Goal: Task Accomplishment & Management: Complete application form

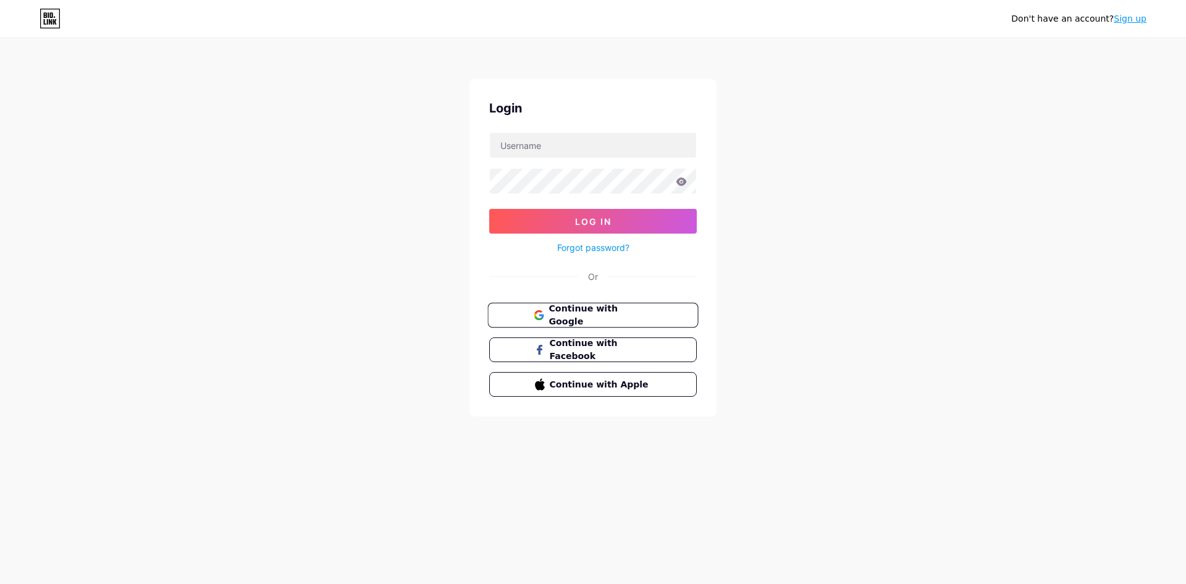
click at [648, 319] on span "Continue with Google" at bounding box center [600, 315] width 103 height 27
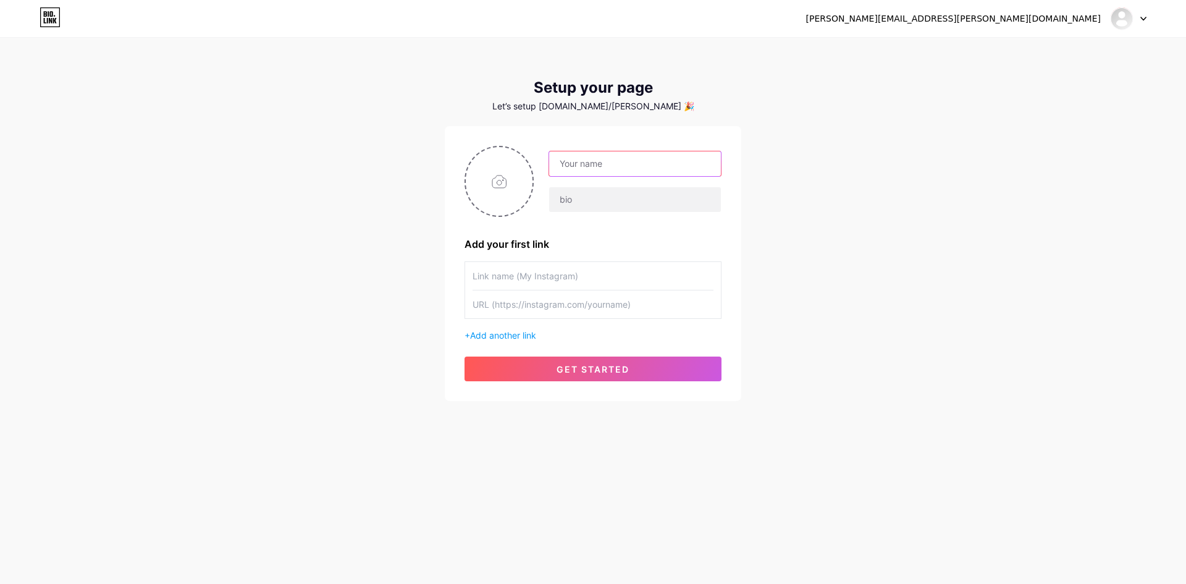
click at [627, 167] on input "text" at bounding box center [635, 163] width 172 height 25
type input "Mauro Cardoso"
click at [585, 202] on input "text" at bounding box center [635, 199] width 172 height 25
type input "mauromc"
click at [632, 266] on input "text" at bounding box center [593, 276] width 241 height 28
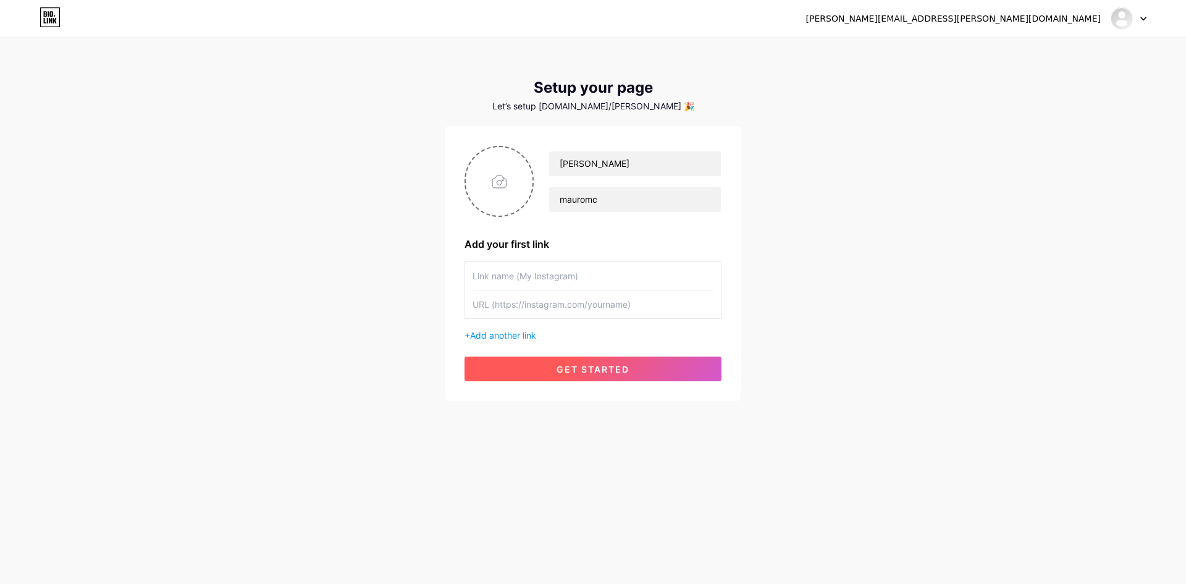
click at [598, 371] on span "get started" at bounding box center [593, 369] width 73 height 11
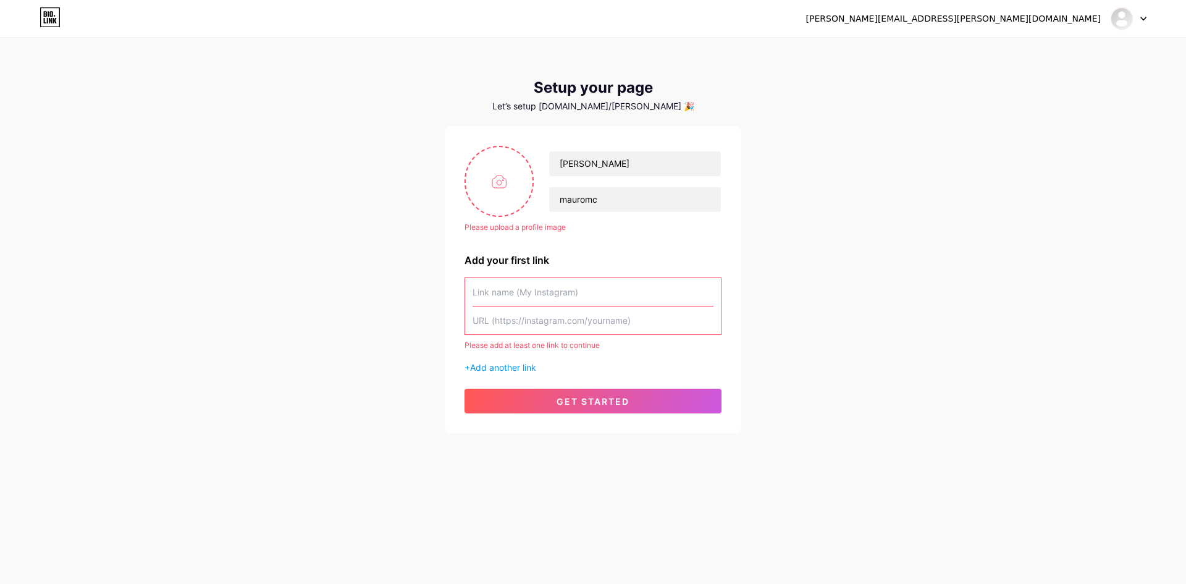
click at [538, 288] on input "text" at bounding box center [593, 292] width 241 height 28
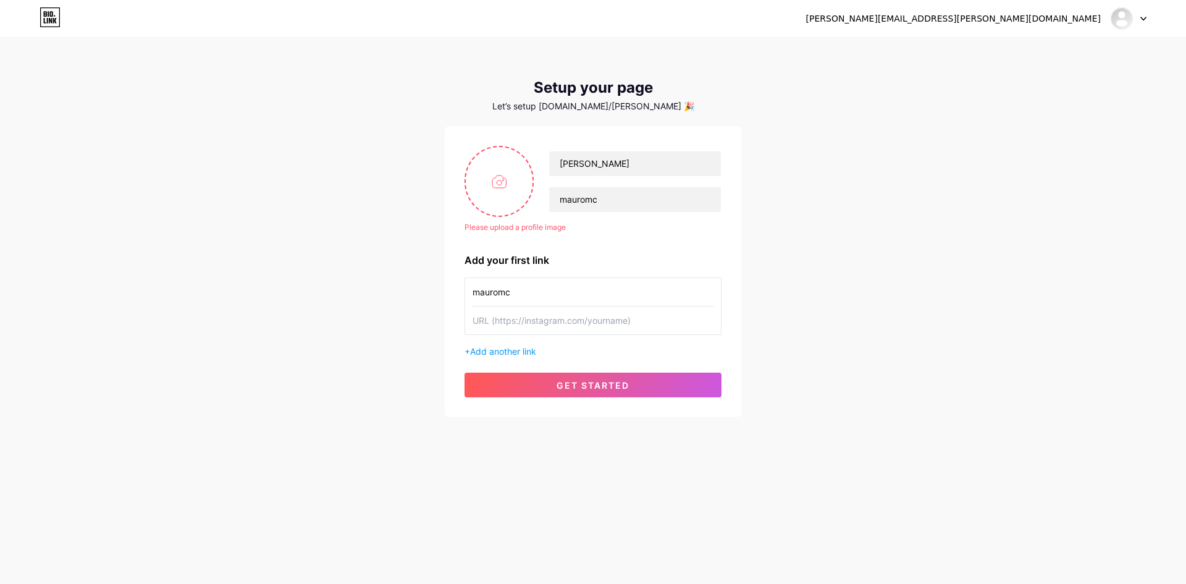
type input "mauromc"
click at [613, 382] on span "get started" at bounding box center [593, 385] width 73 height 11
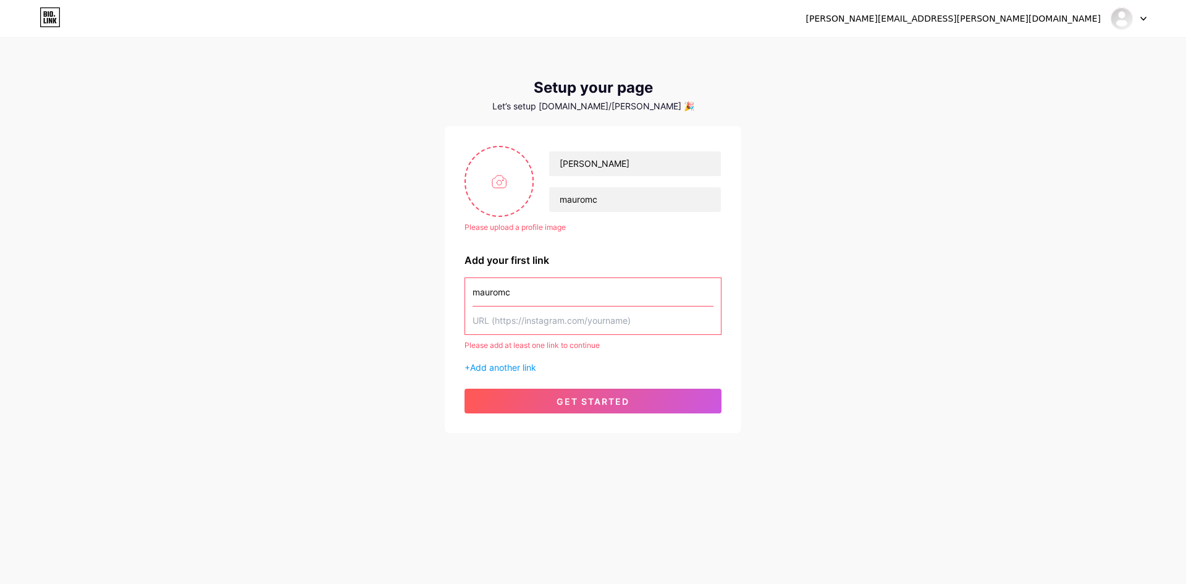
click at [48, 14] on icon at bounding box center [50, 17] width 21 height 20
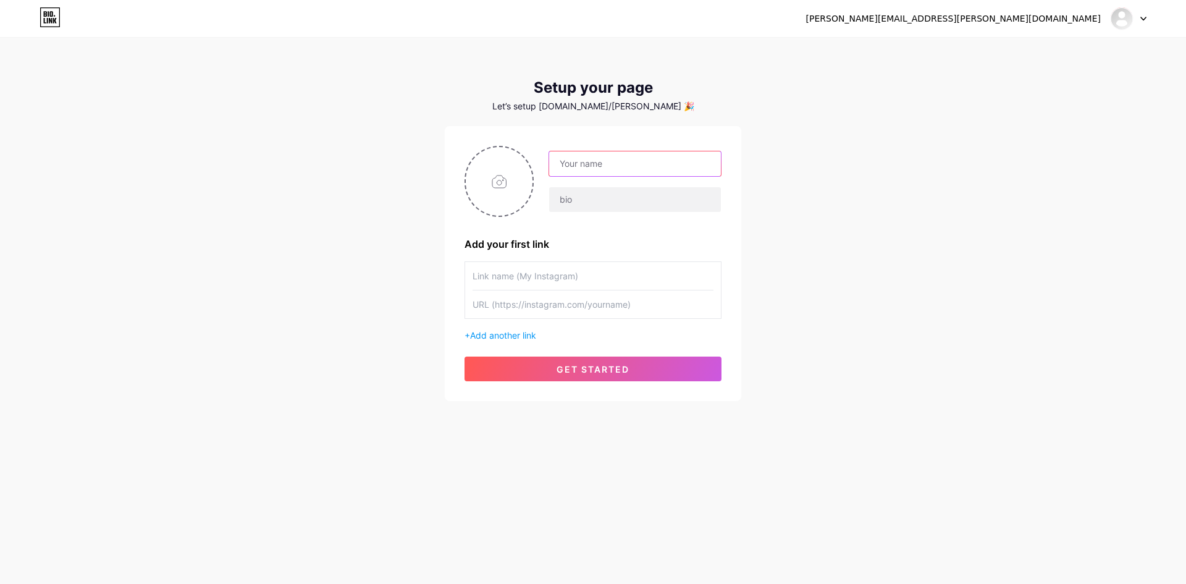
click at [617, 167] on input "text" at bounding box center [635, 163] width 172 height 25
type input "Mauro cardoso"
type input "mauromc"
click at [494, 272] on input "text" at bounding box center [593, 276] width 241 height 28
click at [546, 266] on input "text" at bounding box center [593, 276] width 241 height 28
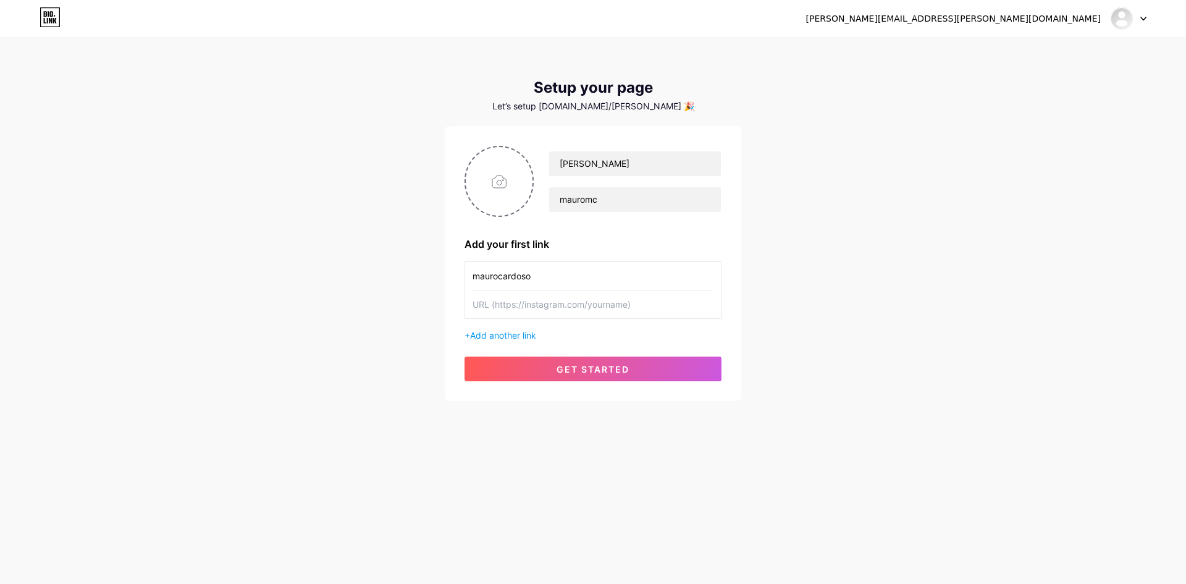
type input "maurocardoso"
click at [545, 369] on button "get started" at bounding box center [593, 369] width 257 height 25
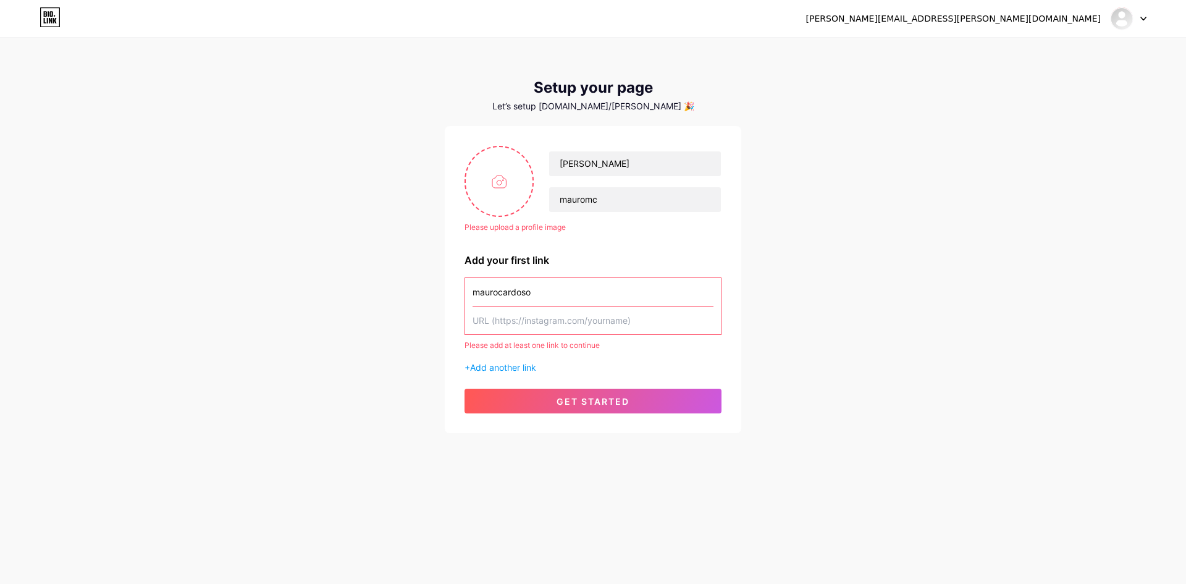
click at [1143, 22] on div at bounding box center [1129, 18] width 36 height 22
click at [936, 108] on div "mauro.cardoso@escola.pr.gov.br Dashboard Logout Setup your page Let’s setup bio…" at bounding box center [593, 236] width 1186 height 473
drag, startPoint x: 646, startPoint y: 106, endPoint x: 572, endPoint y: 106, distance: 73.5
click at [572, 106] on div "Let’s setup bio.link/mauromar 🎉" at bounding box center [593, 106] width 297 height 10
copy div "bio.link/mauromar"
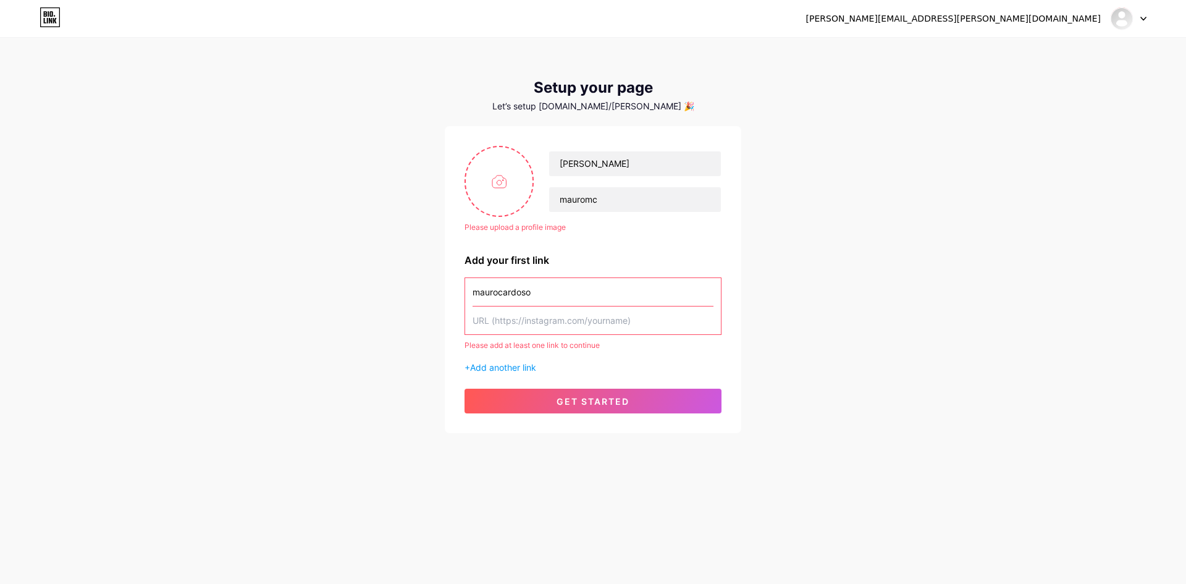
click at [626, 114] on div "Setup your page Let’s setup bio.link/mauromar 🎉 Please upload a profile image M…" at bounding box center [593, 256] width 297 height 354
drag, startPoint x: 647, startPoint y: 104, endPoint x: 606, endPoint y: 101, distance: 41.0
click at [606, 101] on div "Let’s setup bio.link/mauromar 🎉" at bounding box center [593, 106] width 297 height 10
copy div "mauromar"
click at [778, 162] on div "mauro.cardoso@escola.pr.gov.br Dashboard Logout Setup your page Let’s setup bio…" at bounding box center [593, 236] width 1186 height 473
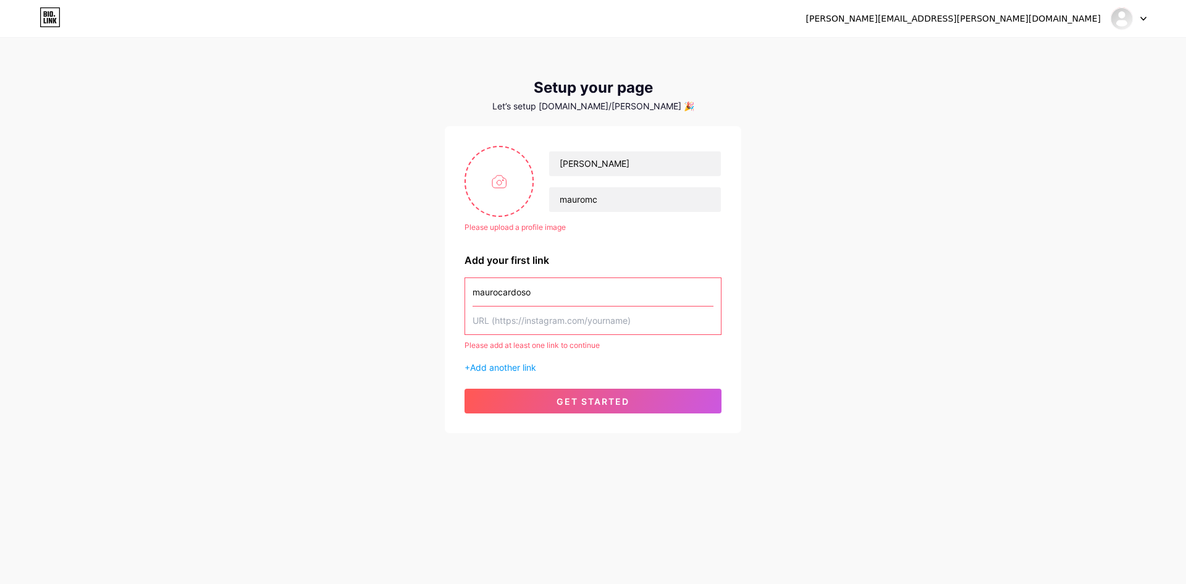
click at [1057, 23] on div "mauro.cardoso@escola.pr.gov.br" at bounding box center [953, 18] width 295 height 13
click at [1139, 23] on div at bounding box center [1129, 18] width 36 height 22
click at [1025, 84] on li "Logout" at bounding box center [1069, 83] width 153 height 33
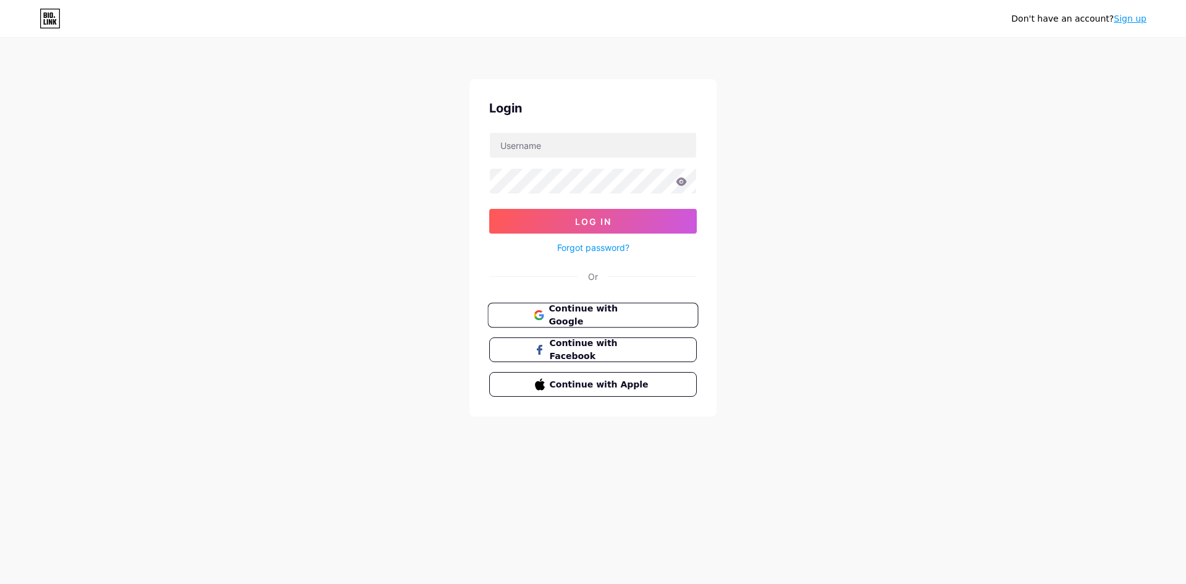
click at [597, 317] on span "Continue with Google" at bounding box center [600, 315] width 103 height 27
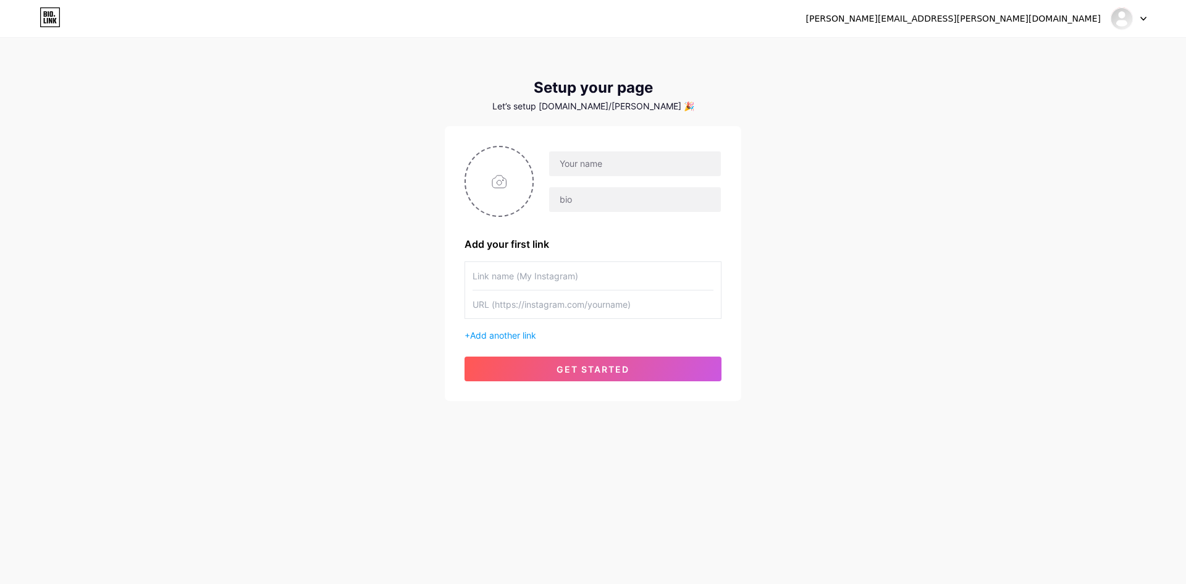
click at [1138, 14] on div at bounding box center [1129, 18] width 36 height 22
click at [1028, 83] on li "Logout" at bounding box center [1069, 83] width 153 height 33
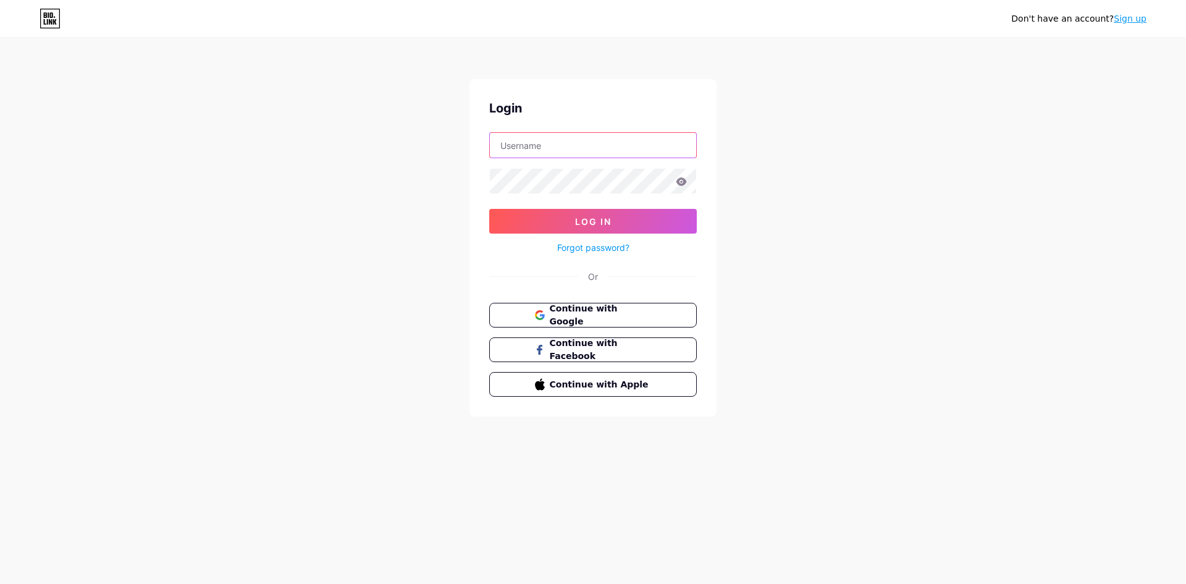
click at [549, 148] on input "text" at bounding box center [593, 145] width 206 height 25
click at [827, 140] on div "Don't have an account? Sign up Login Log In Forgot password? Or Continue with G…" at bounding box center [593, 228] width 1186 height 456
click at [1132, 18] on link "Sign up" at bounding box center [1130, 19] width 33 height 10
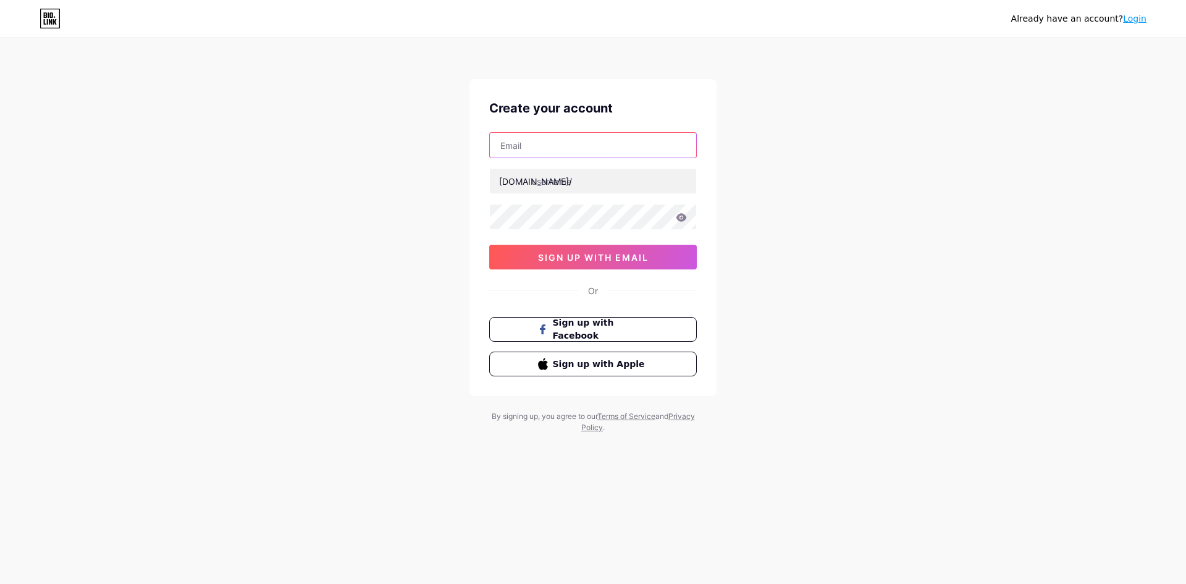
click at [589, 151] on input "text" at bounding box center [593, 145] width 206 height 25
type input "mauro.cardoso@escola.pr.gov.br"
click at [602, 187] on input "text" at bounding box center [593, 181] width 206 height 25
type input "mauromc"
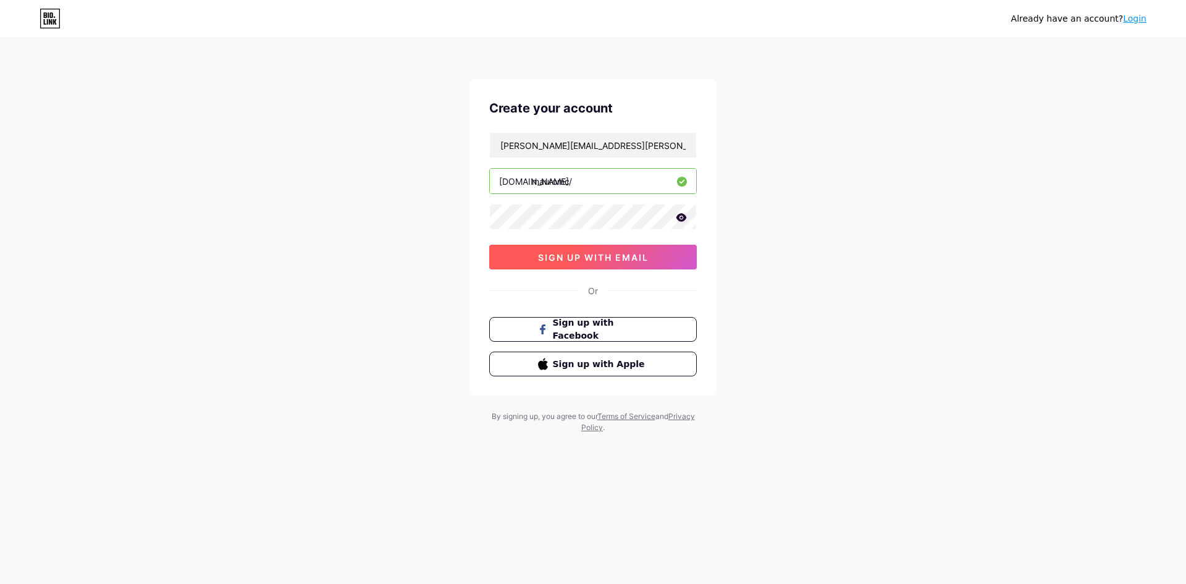
click at [619, 253] on span "sign up with email" at bounding box center [593, 257] width 111 height 11
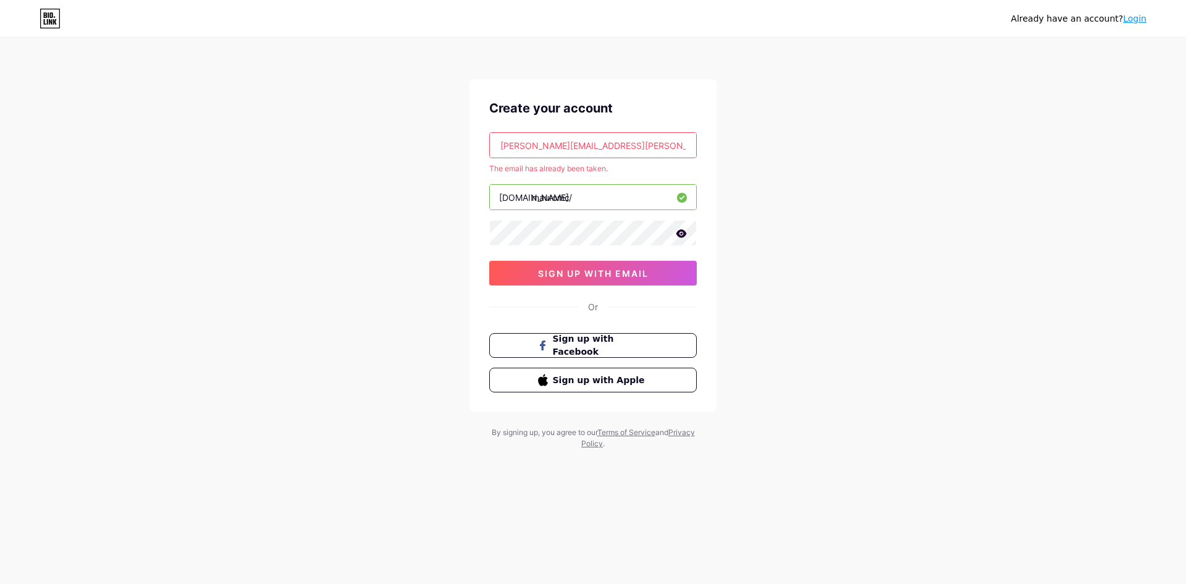
click at [1136, 18] on link "Login" at bounding box center [1134, 19] width 23 height 10
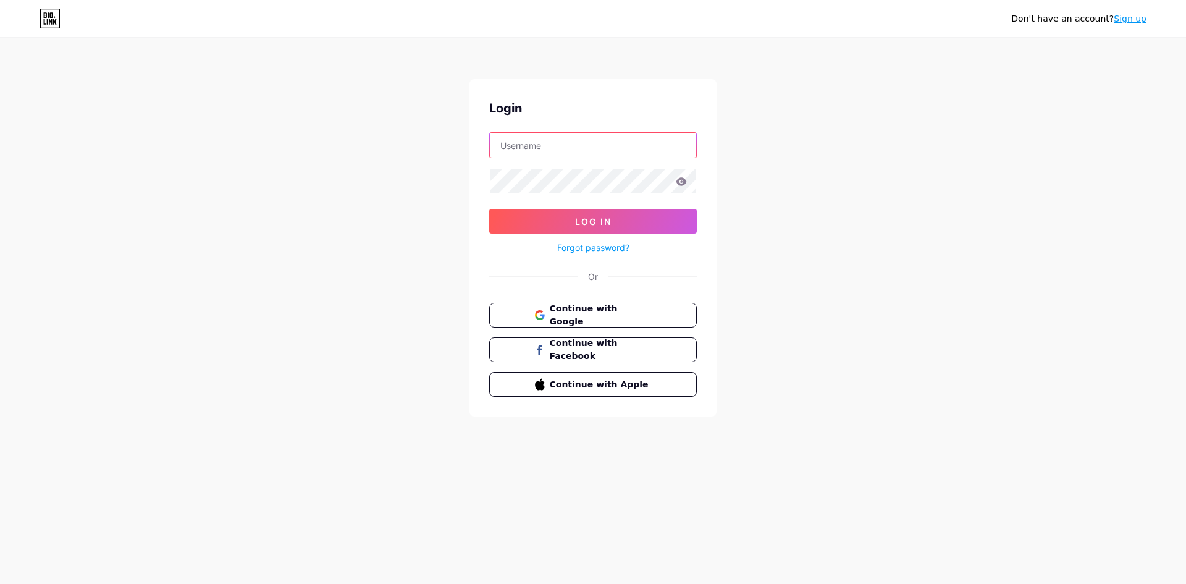
type input "mauromc"
click at [607, 224] on span "Log In" at bounding box center [593, 221] width 36 height 11
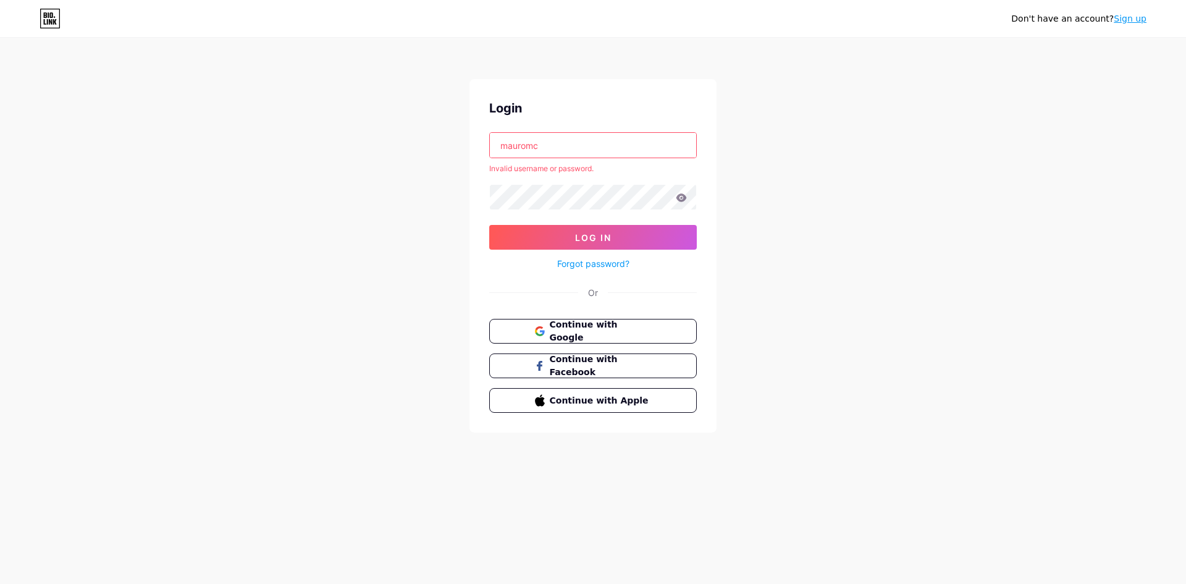
click at [568, 263] on link "Forgot password?" at bounding box center [593, 263] width 72 height 13
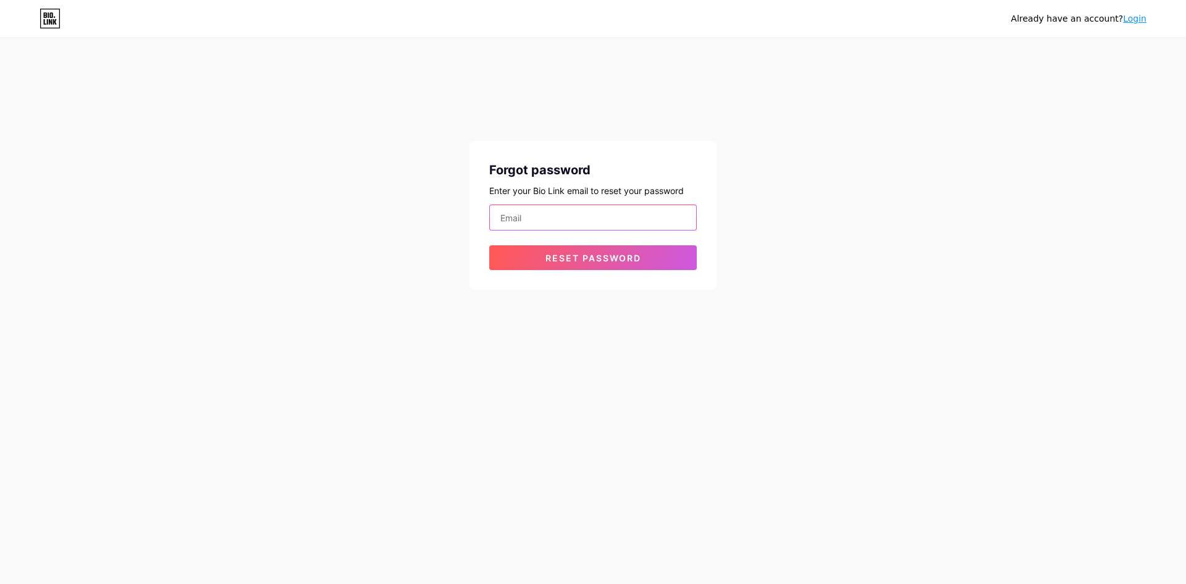
click at [533, 220] on input "email" at bounding box center [593, 217] width 206 height 25
type input "mauro.cardoso@escola.pr.gov.br"
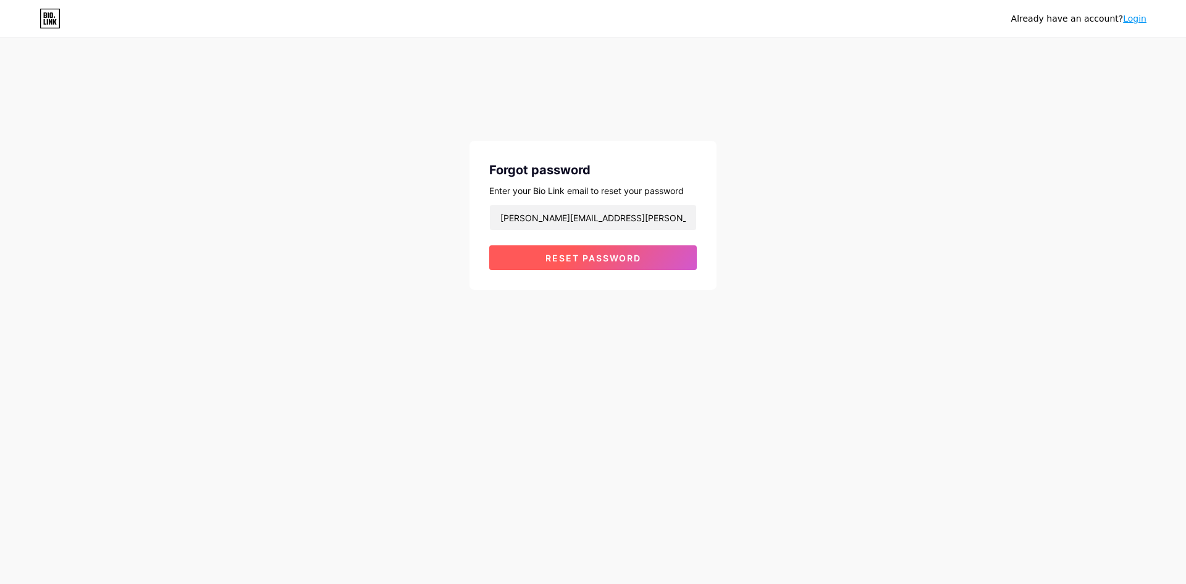
click at [611, 253] on span "Reset password" at bounding box center [594, 258] width 96 height 11
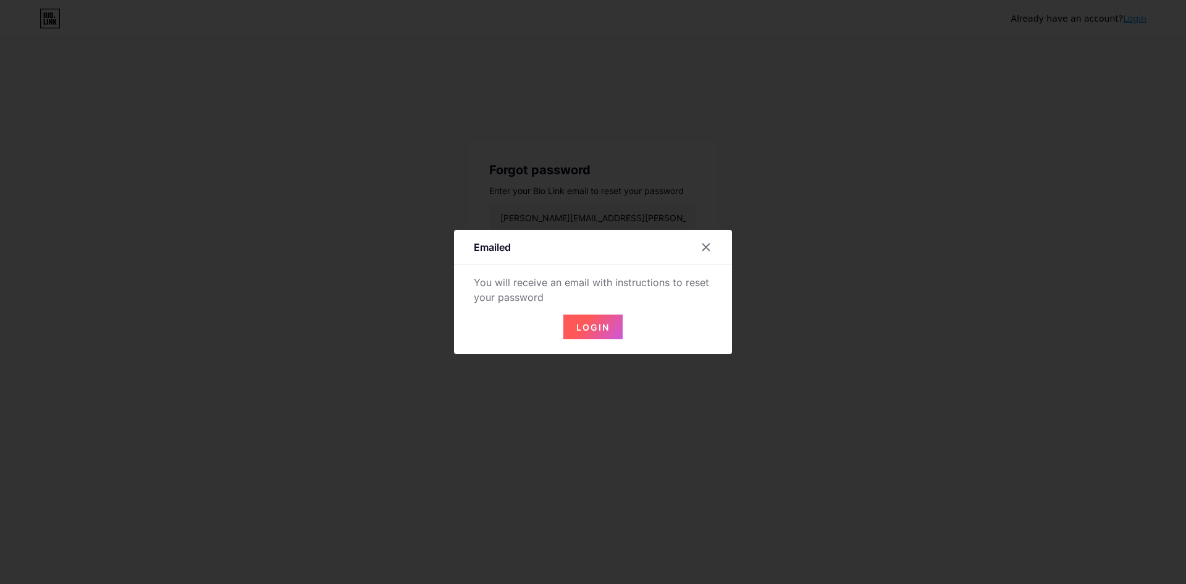
click at [583, 325] on span "Login" at bounding box center [593, 327] width 33 height 11
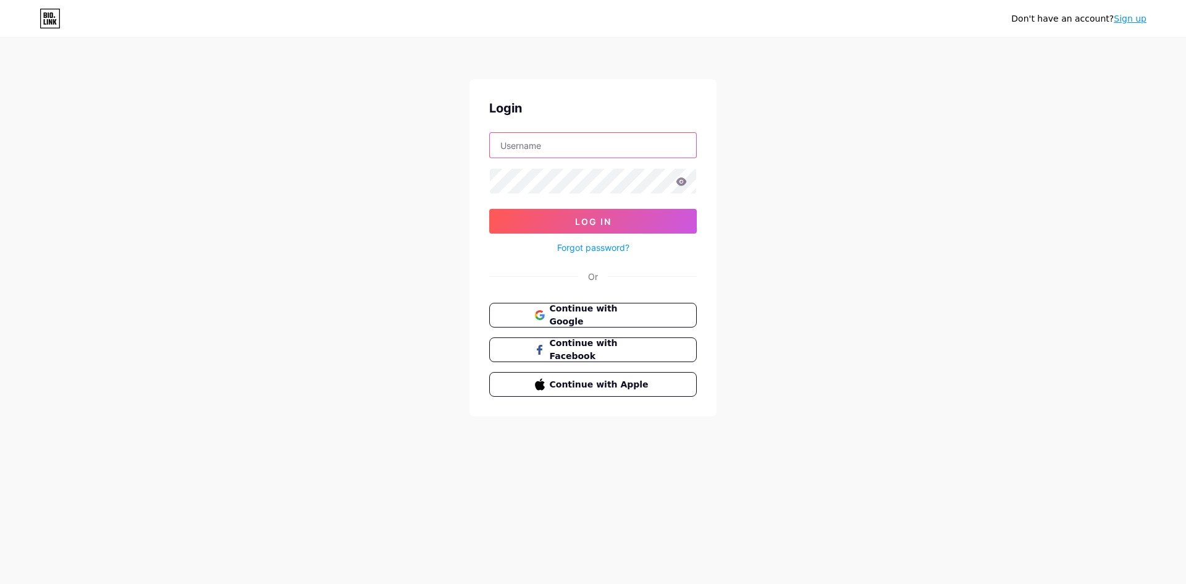
type input "mauromc"
click at [585, 249] on link "Forgot password?" at bounding box center [593, 247] width 72 height 13
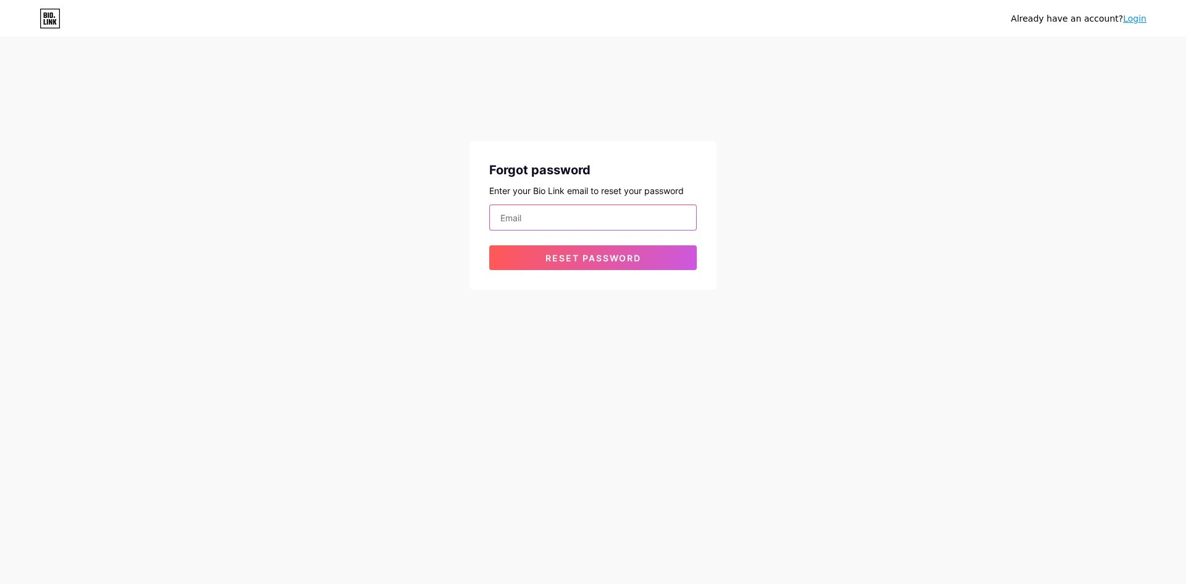
click at [543, 219] on input "email" at bounding box center [593, 217] width 206 height 25
type input "mauro.cardoso@escola.pr.gov.br"
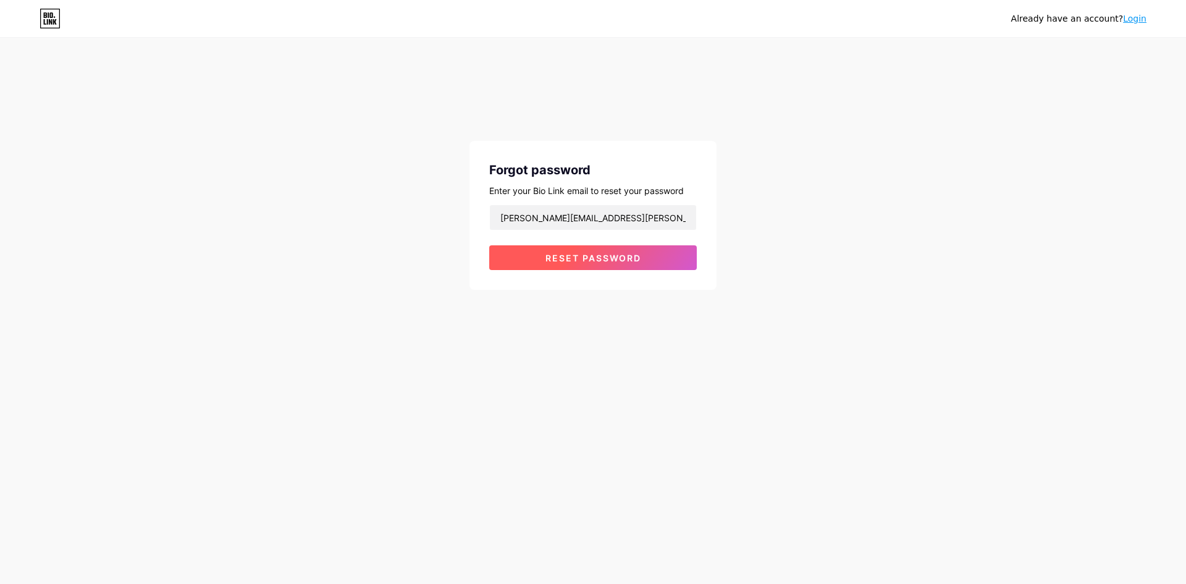
click at [586, 256] on span "Reset password" at bounding box center [594, 258] width 96 height 11
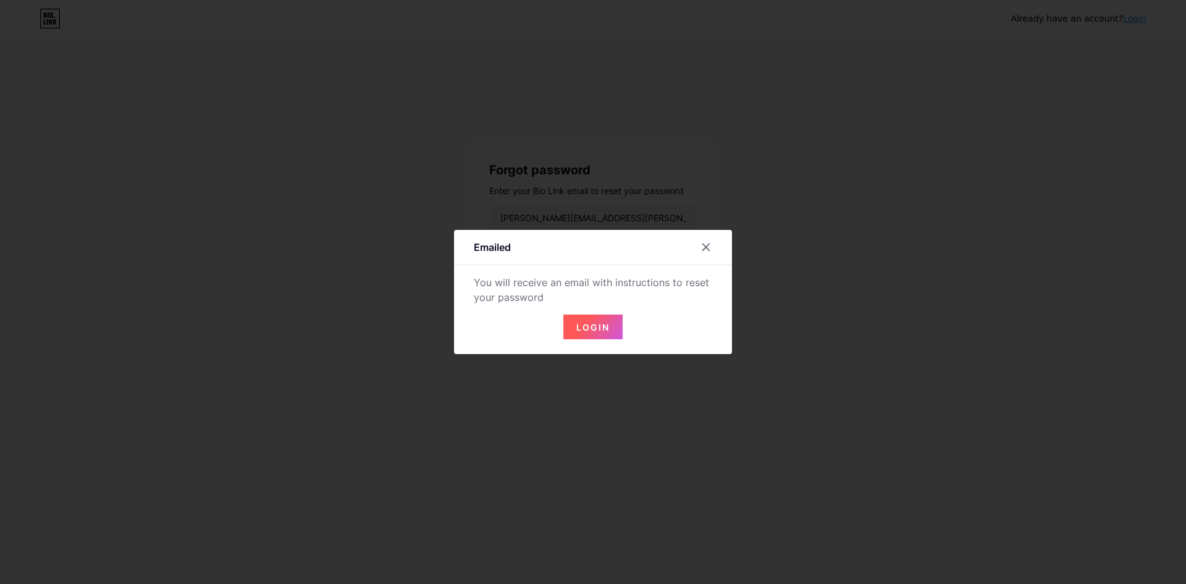
click at [599, 329] on span "Login" at bounding box center [593, 327] width 33 height 11
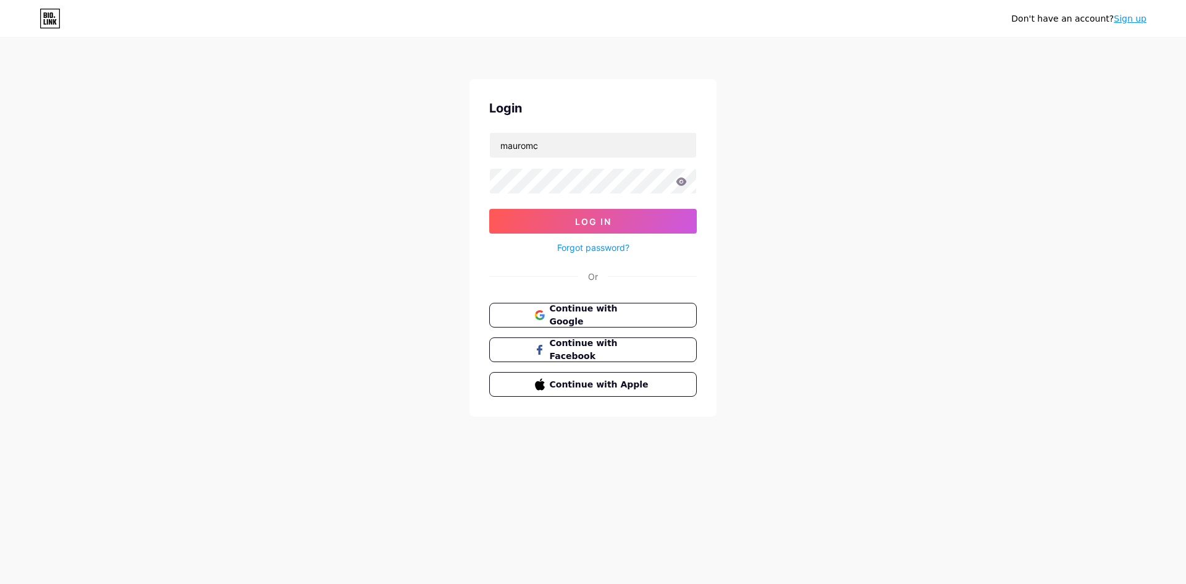
click at [683, 182] on icon at bounding box center [681, 181] width 11 height 9
click at [407, 198] on div "Don't have an account? Sign up Login mauromc Log In Forgot password? Or Continu…" at bounding box center [593, 228] width 1186 height 456
click at [1134, 22] on link "Sign up" at bounding box center [1130, 19] width 33 height 10
click at [572, 218] on button "Log In" at bounding box center [593, 221] width 208 height 25
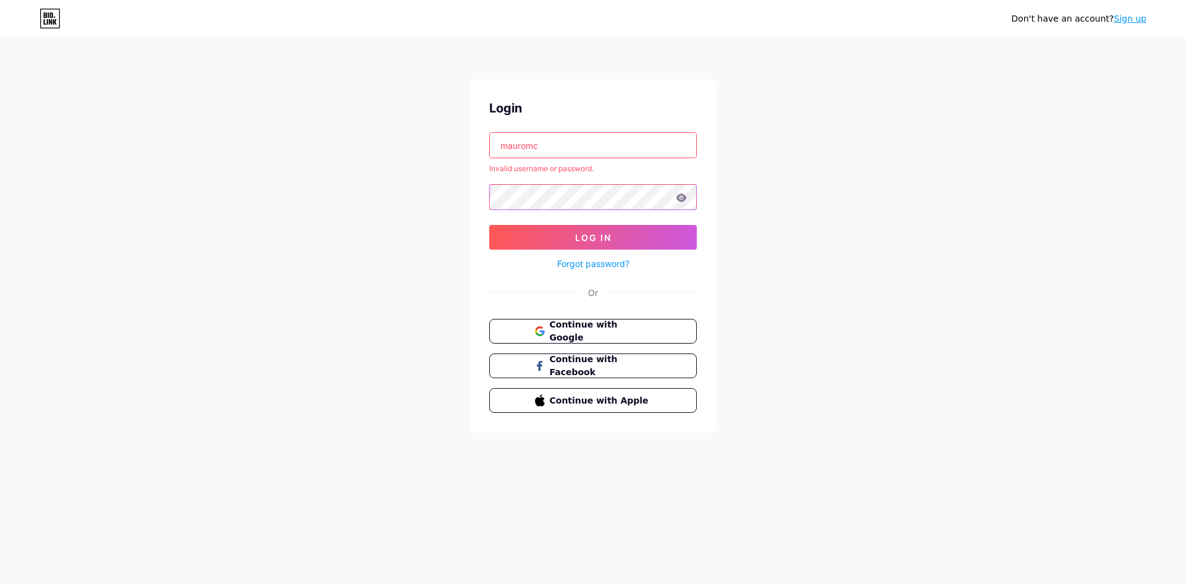
click at [423, 189] on div "Don't have an account? Sign up Login mauromc Invalid username or password. Log …" at bounding box center [593, 236] width 1186 height 472
click at [413, 268] on div "Don't have an account? Sign up Login mauromc Invalid username or password. Log …" at bounding box center [593, 236] width 1186 height 472
click at [548, 147] on input "mauromc" at bounding box center [593, 145] width 206 height 25
drag, startPoint x: 548, startPoint y: 146, endPoint x: 452, endPoint y: 140, distance: 96.6
click at [452, 140] on div "Don't have an account? Sign up Login mauromc Invalid username or password. Log …" at bounding box center [593, 236] width 1186 height 472
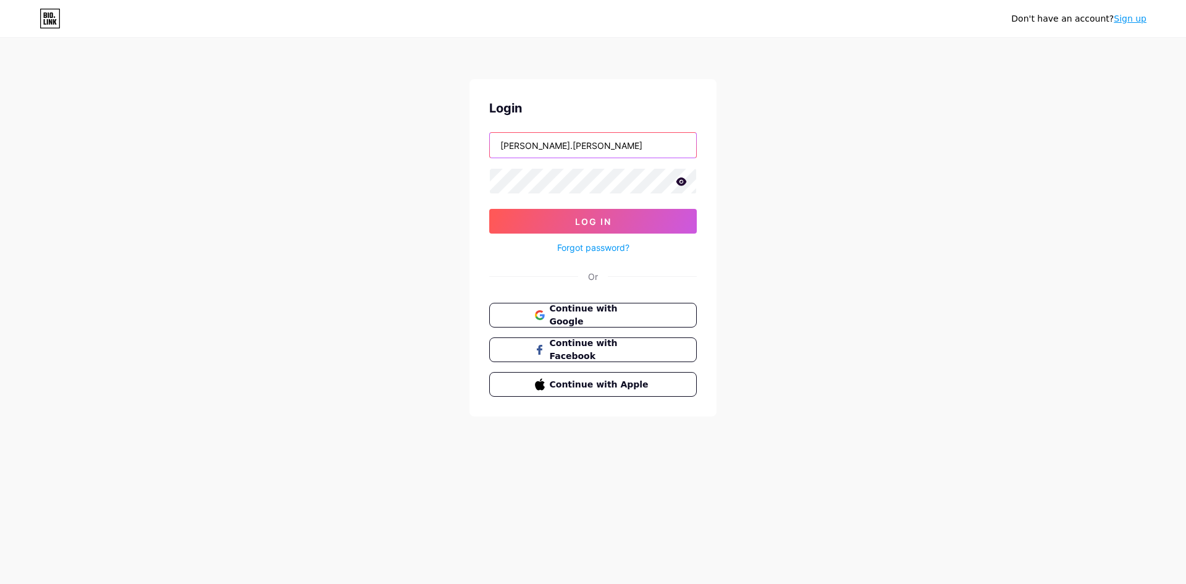
type input "mauro.cardoso@escola.pr.gov.br"
click at [683, 181] on icon at bounding box center [681, 181] width 11 height 9
click at [683, 181] on icon at bounding box center [681, 182] width 11 height 9
click at [588, 215] on button "Log In" at bounding box center [593, 221] width 208 height 25
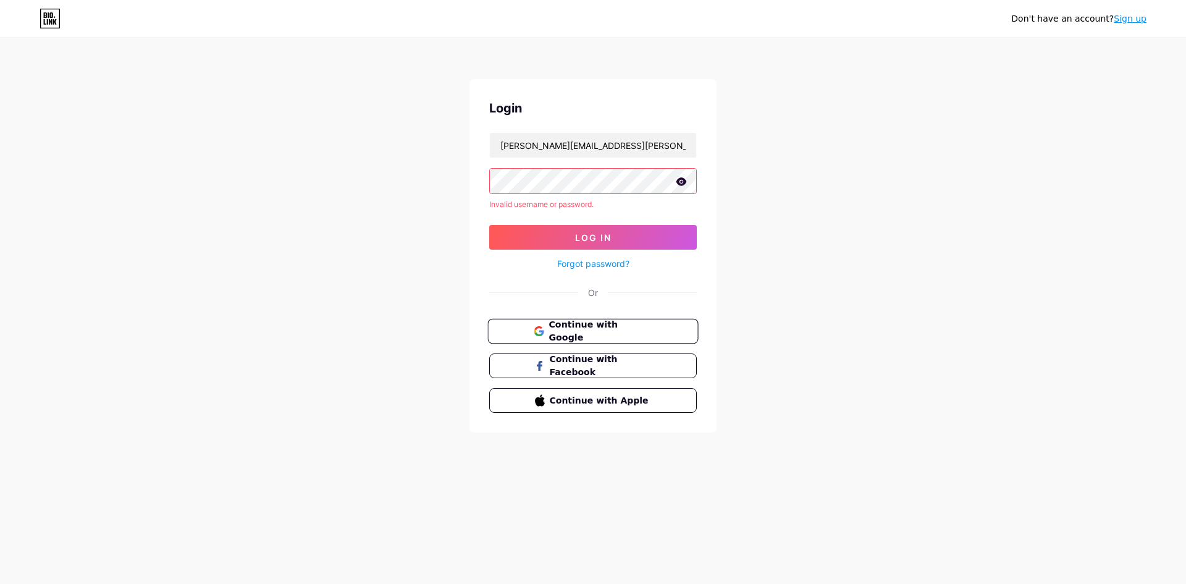
click at [537, 327] on icon at bounding box center [539, 328] width 8 height 4
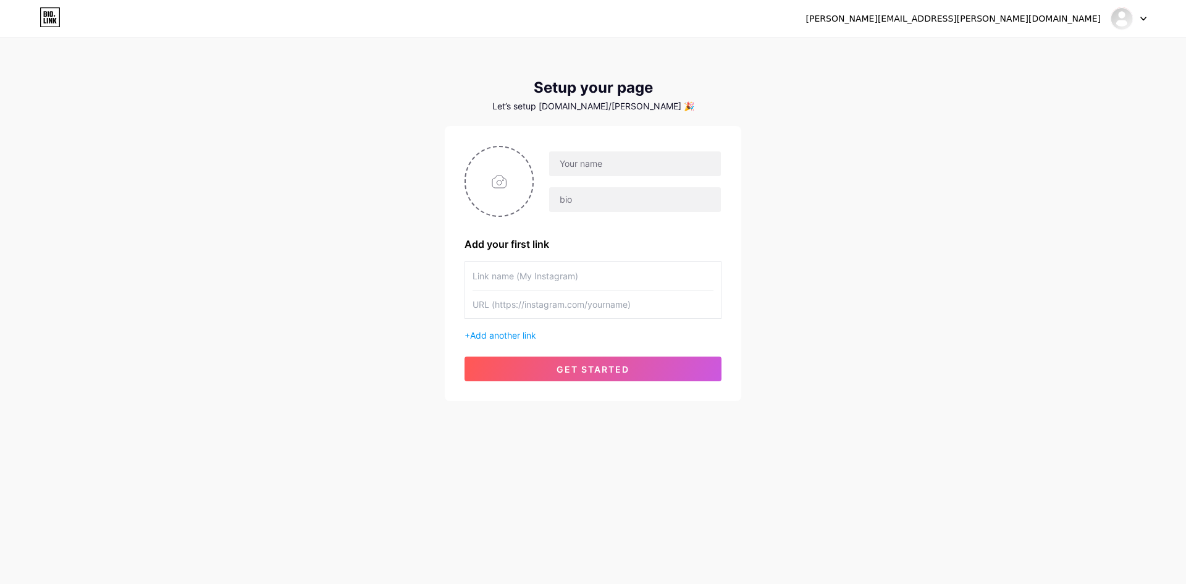
click at [524, 277] on input "text" at bounding box center [593, 276] width 241 height 28
click at [612, 163] on input "text" at bounding box center [635, 163] width 172 height 25
click at [602, 205] on input "text" at bounding box center [635, 199] width 172 height 25
click at [604, 173] on input "mauromc" at bounding box center [635, 163] width 172 height 25
click at [752, 200] on div "mauro.cardoso@escola.pr.gov.br Dashboard Logout Setup your page Let’s setup bio…" at bounding box center [593, 220] width 1186 height 441
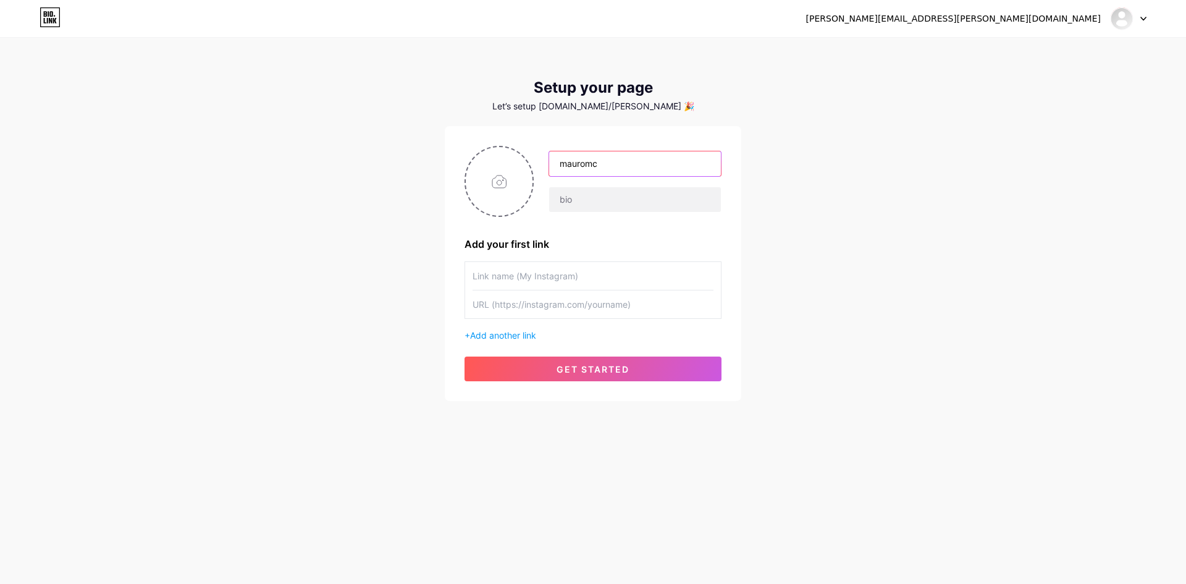
click at [634, 169] on input "mauromc" at bounding box center [635, 163] width 172 height 25
type input "mauro.cardoso@escola.pr.gov.br"
click at [602, 203] on input "text" at bounding box center [635, 199] width 172 height 25
type input "mauromc"
click at [591, 276] on input "text" at bounding box center [593, 276] width 241 height 28
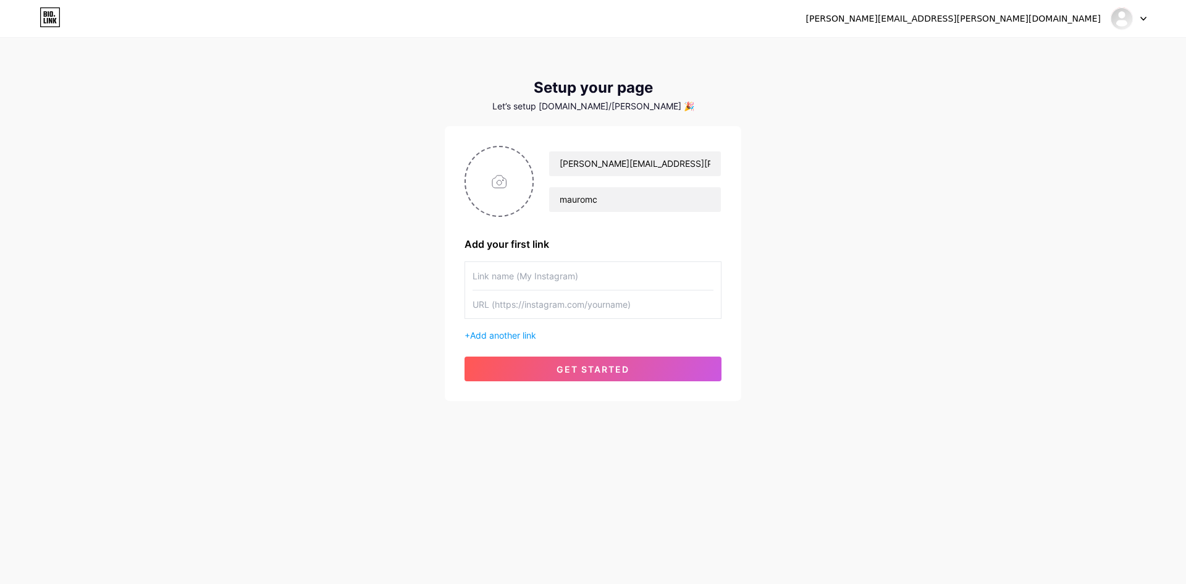
click at [475, 311] on input "text" at bounding box center [593, 304] width 241 height 28
click at [492, 269] on input "text" at bounding box center [593, 276] width 241 height 28
type input "maurocardosofotografia"
paste input "https://www.instagram.com/maurocardosofotografia/"
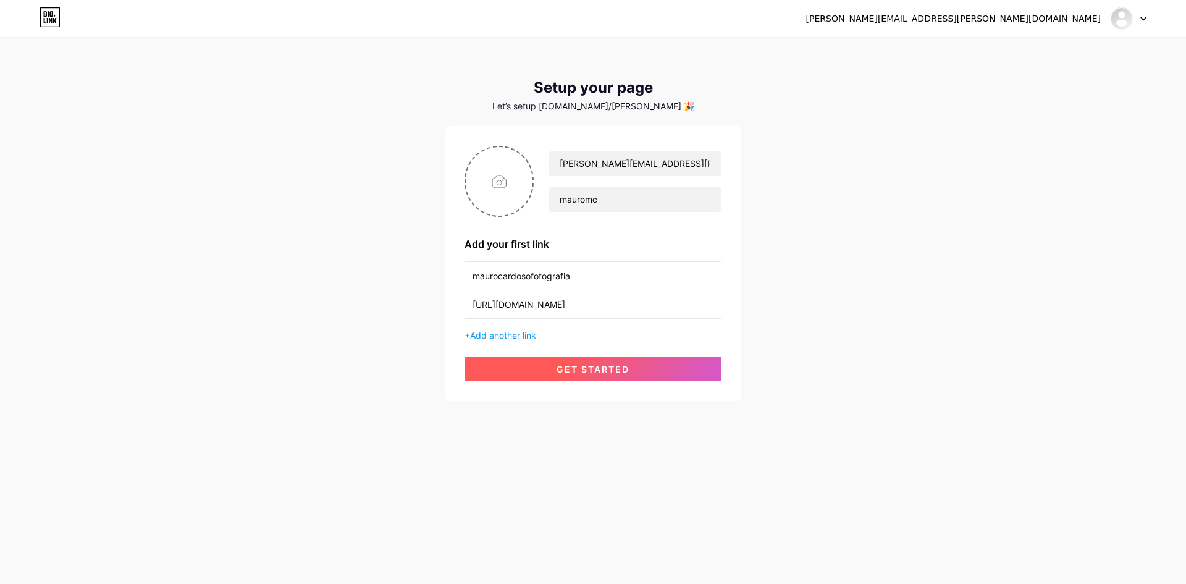
type input "https://www.instagram.com/maurocardosofotografia/"
click at [588, 370] on span "get started" at bounding box center [593, 369] width 73 height 11
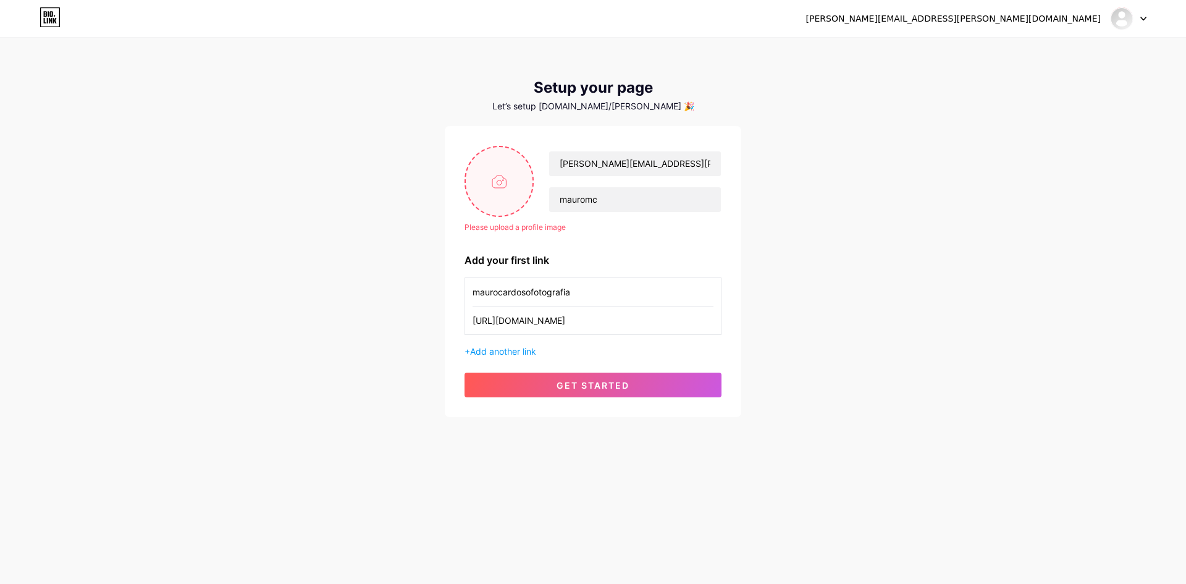
click at [497, 187] on input "file" at bounding box center [499, 181] width 67 height 69
click at [502, 186] on input "file" at bounding box center [499, 181] width 67 height 69
type input "C:\fakepath\WhatsApp Image 2025-07-24 at 08.32.39.jpeg"
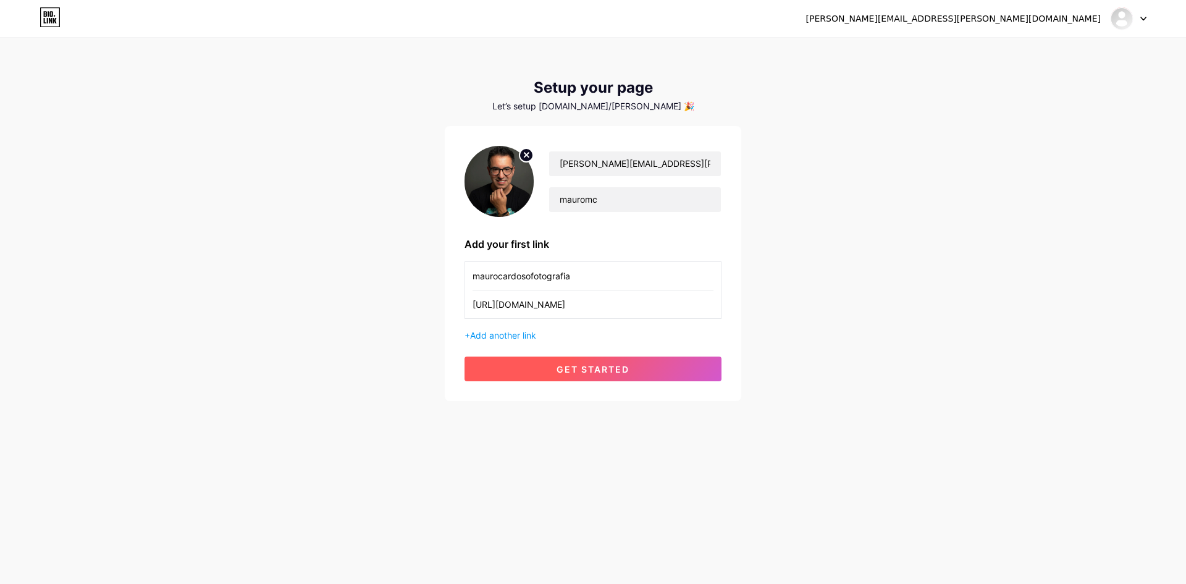
click at [598, 368] on span "get started" at bounding box center [593, 369] width 73 height 11
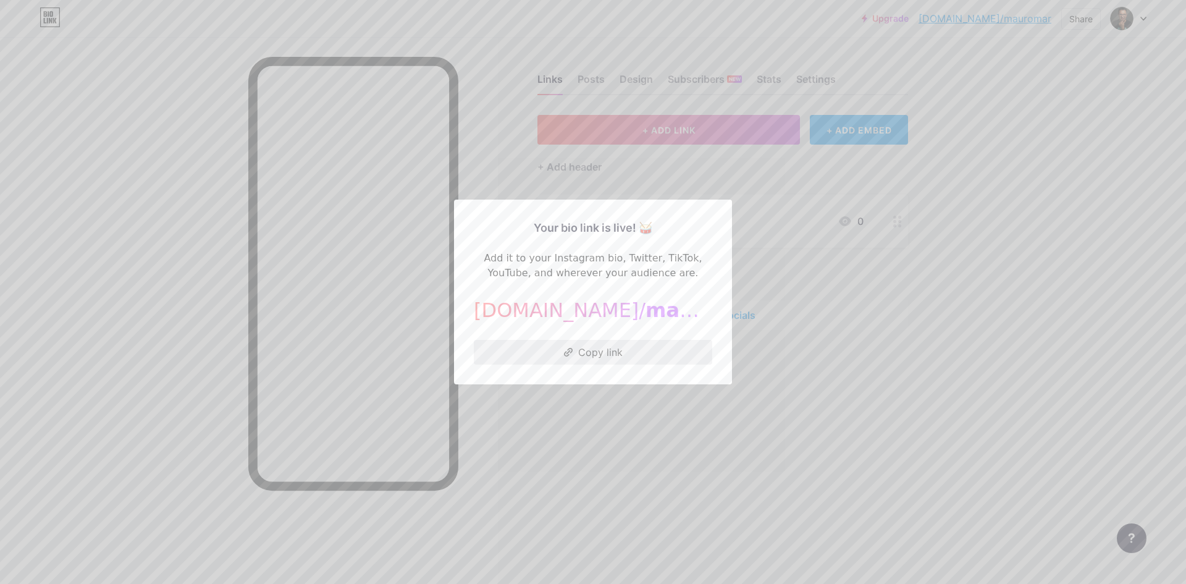
click at [587, 352] on button "Copy link" at bounding box center [593, 352] width 239 height 25
click at [719, 429] on div at bounding box center [593, 292] width 1186 height 584
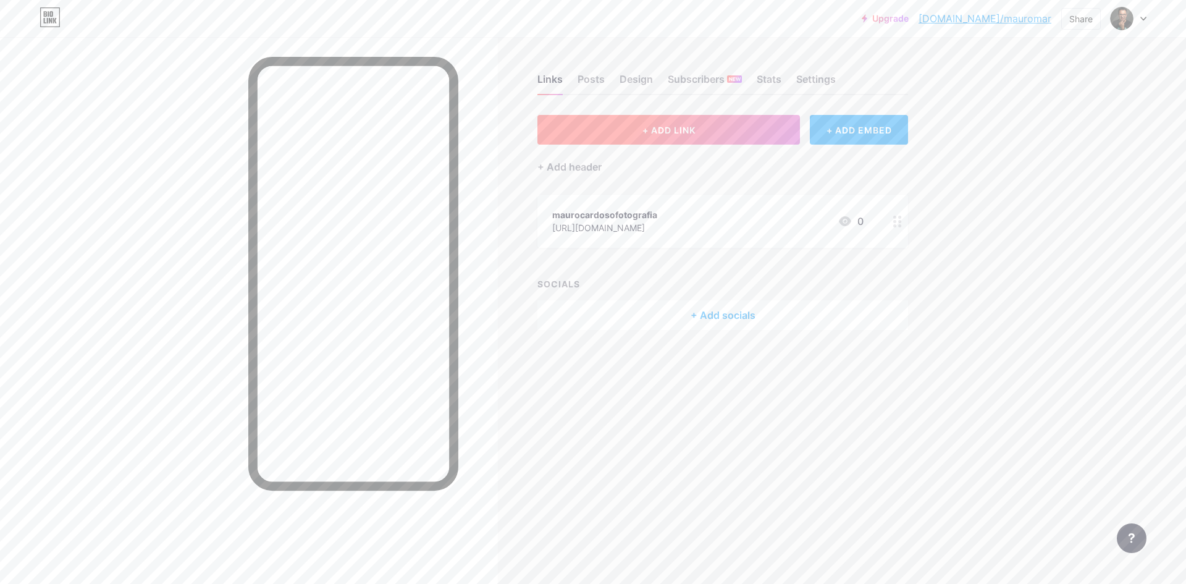
click at [729, 129] on button "+ ADD LINK" at bounding box center [669, 130] width 263 height 30
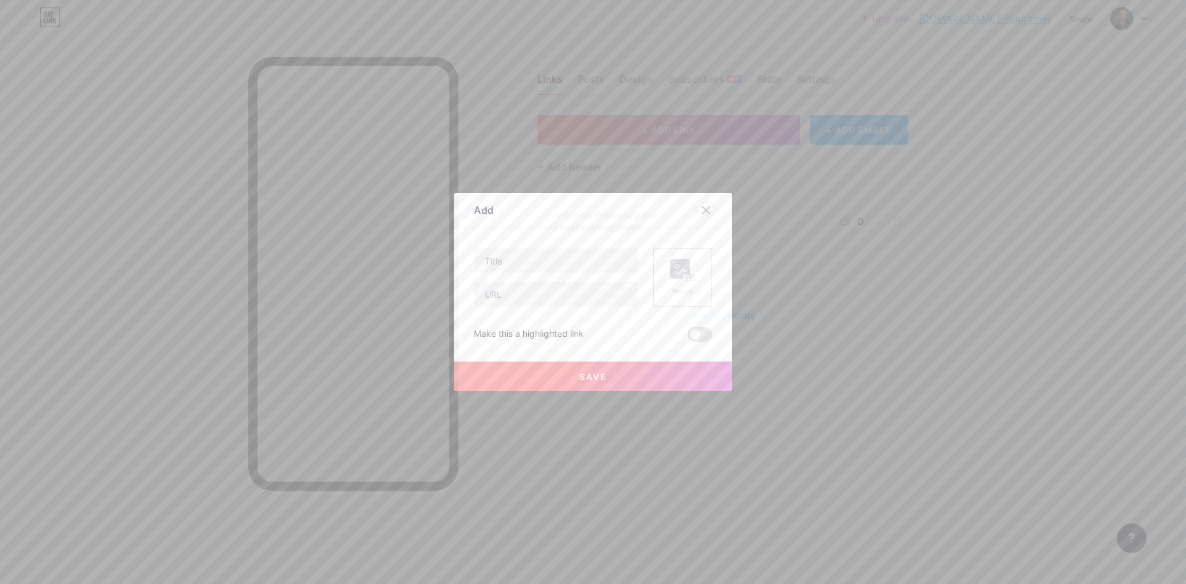
click at [704, 207] on icon at bounding box center [706, 210] width 10 height 10
